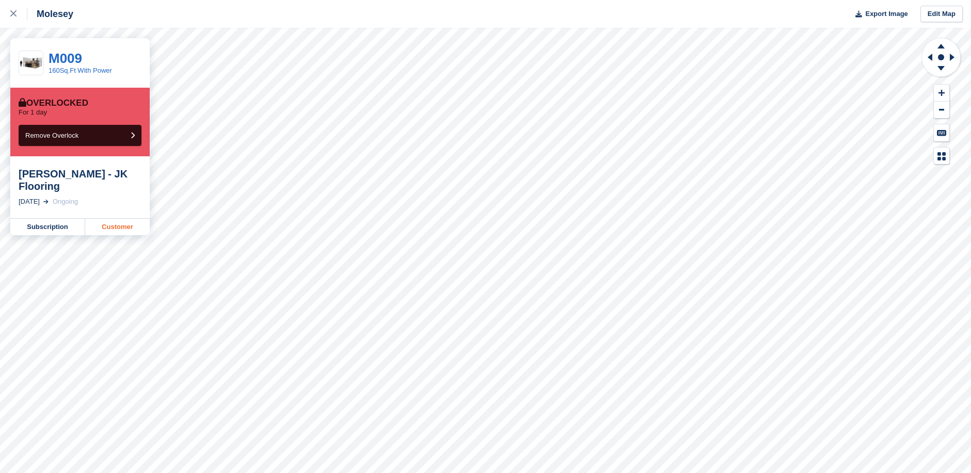
click at [112, 219] on link "Customer" at bounding box center [117, 227] width 64 height 17
click at [56, 214] on link "Subscription" at bounding box center [47, 214] width 75 height 17
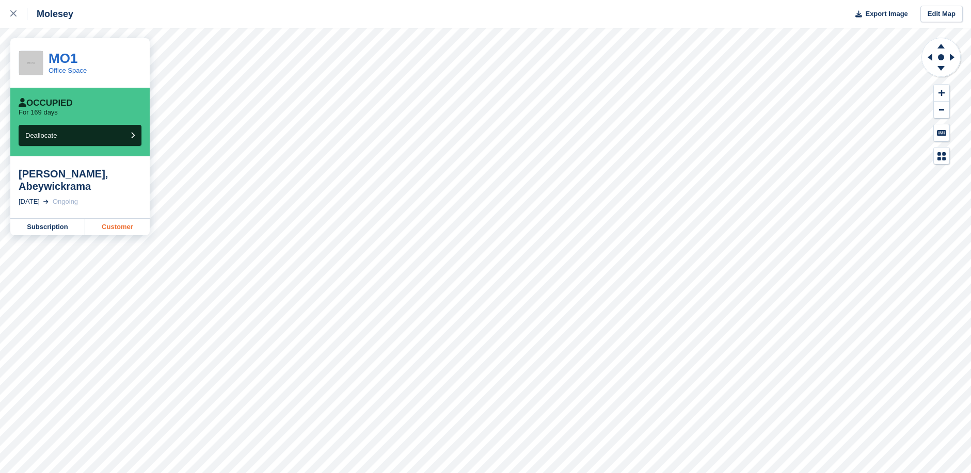
click at [125, 219] on link "Customer" at bounding box center [117, 227] width 64 height 17
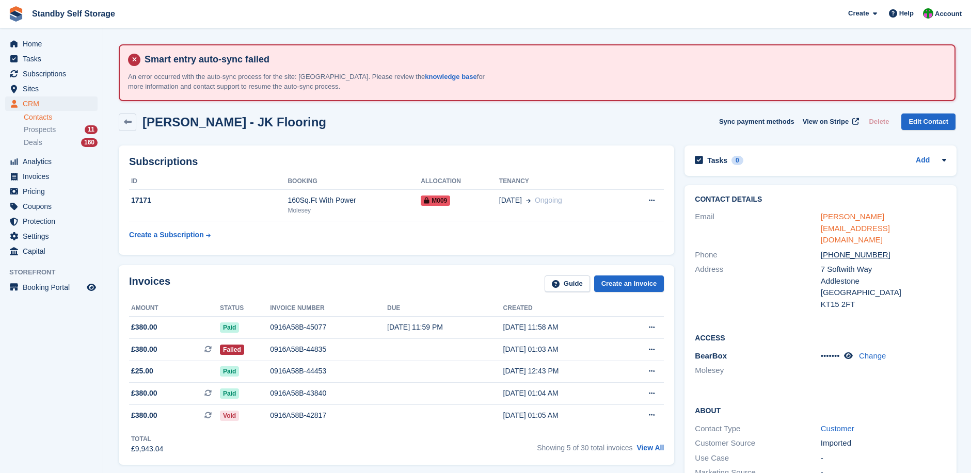
click at [853, 216] on link "jason@jk-flooring.com" at bounding box center [854, 228] width 69 height 32
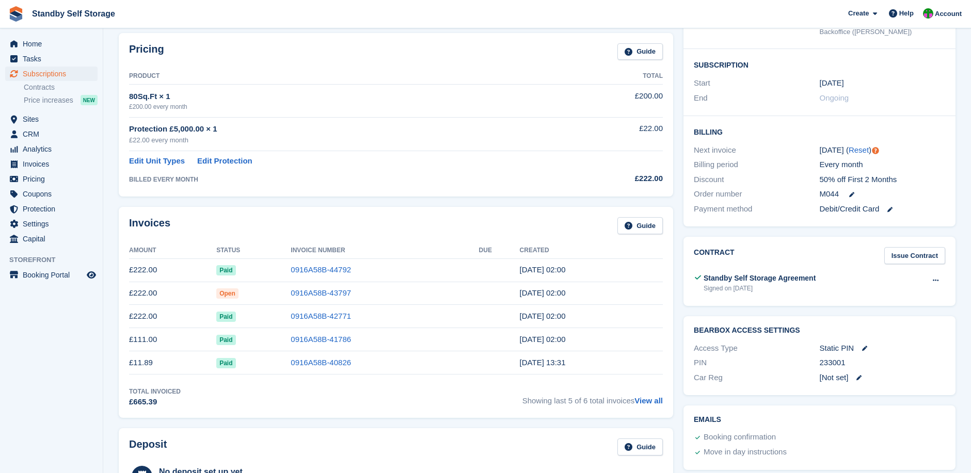
scroll to position [275, 0]
